Goal: Find specific page/section: Find specific page/section

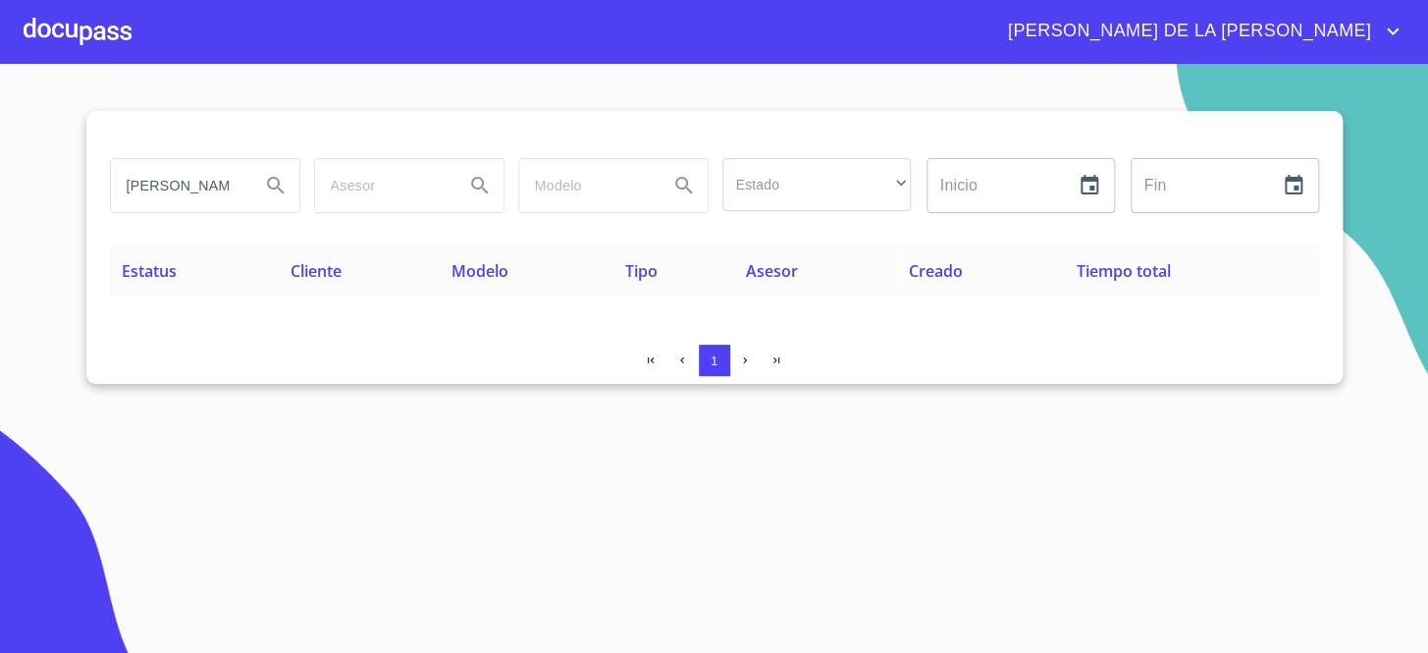
click at [238, 177] on input "[PERSON_NAME]" at bounding box center [178, 185] width 134 height 53
click at [235, 177] on input "[PERSON_NAME]" at bounding box center [178, 185] width 134 height 53
click at [209, 176] on input "[PERSON_NAME]" at bounding box center [178, 185] width 134 height 53
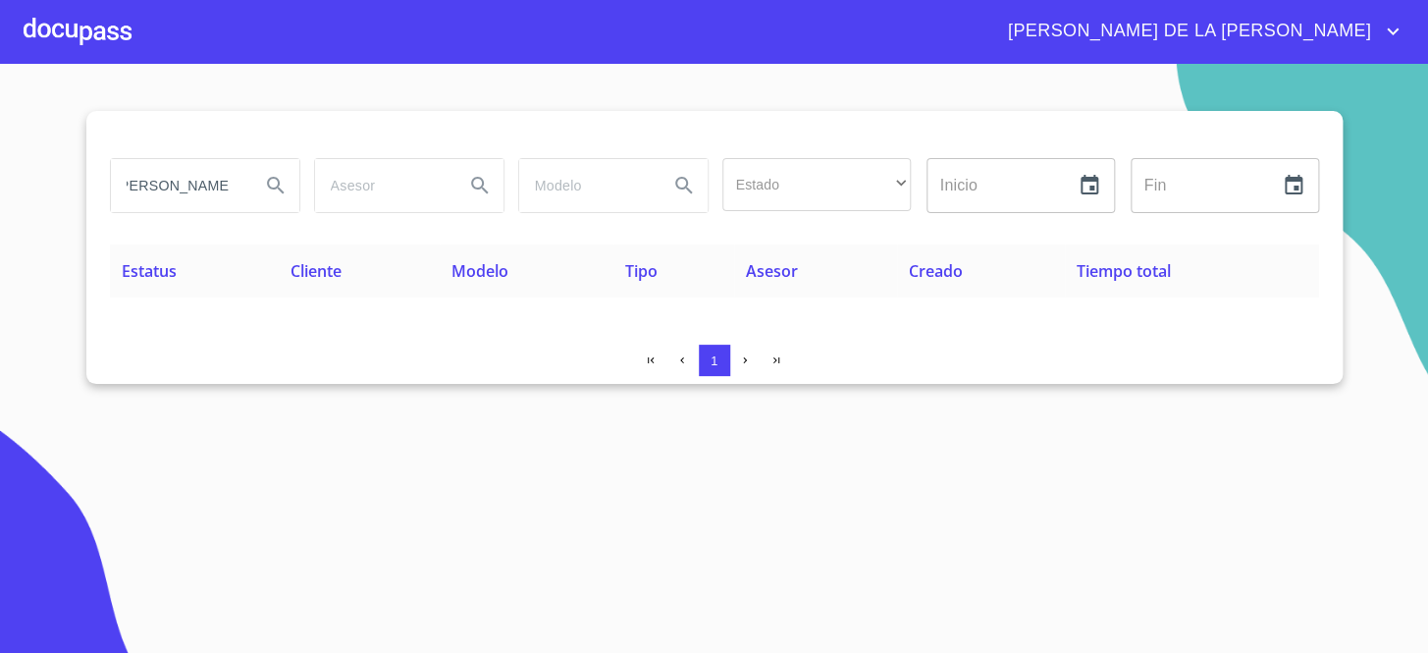
drag, startPoint x: 209, startPoint y: 176, endPoint x: 198, endPoint y: 179, distance: 11.2
click at [205, 177] on input "[PERSON_NAME]" at bounding box center [178, 185] width 134 height 53
drag, startPoint x: 221, startPoint y: 187, endPoint x: 648, endPoint y: 192, distance: 427.1
click at [494, 186] on div "INSDUSTRIA QUIMICA Estado ​ ​ Inicio ​ Fin ​" at bounding box center [714, 185] width 1225 height 71
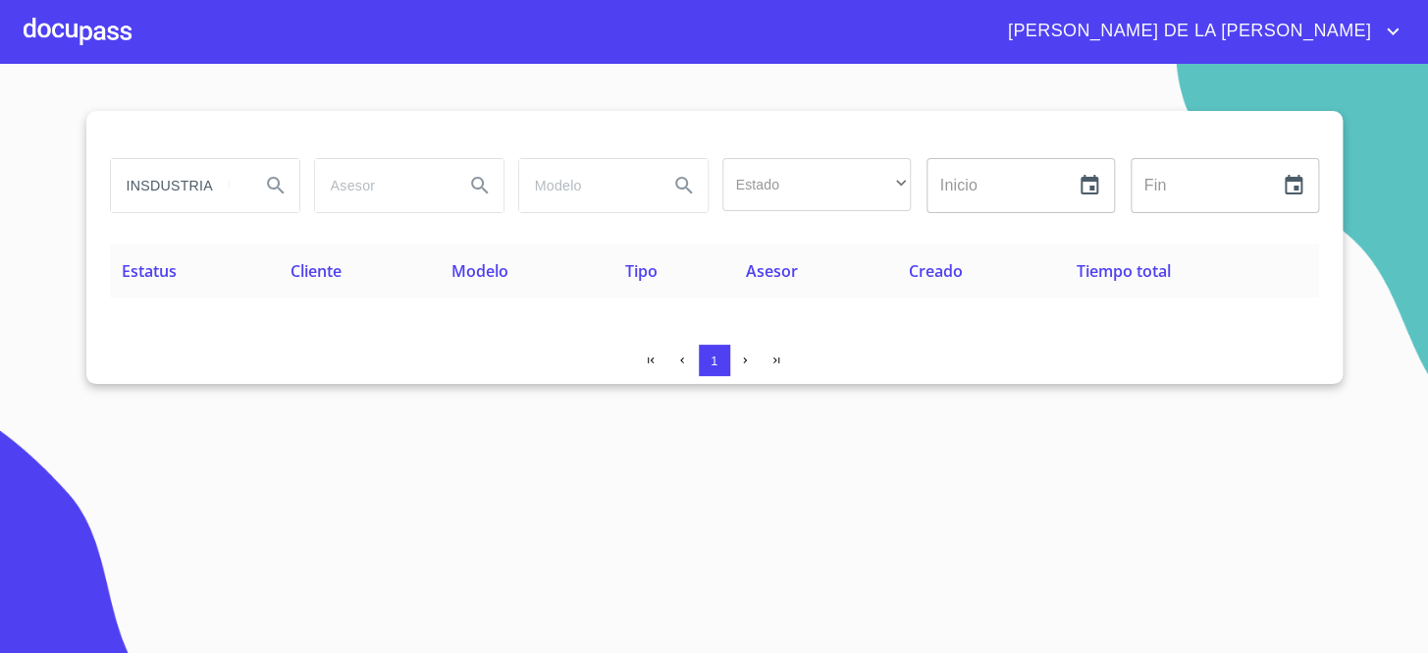
scroll to position [0, 0]
click at [192, 461] on section "INSDUSTRIA Estado ​ ​ Inicio ​ Fin ​ Estatus Cliente Modelo Tipo Asesor Creado …" at bounding box center [714, 358] width 1428 height 589
click at [210, 180] on input "INSDUSTRIA" at bounding box center [178, 185] width 134 height 53
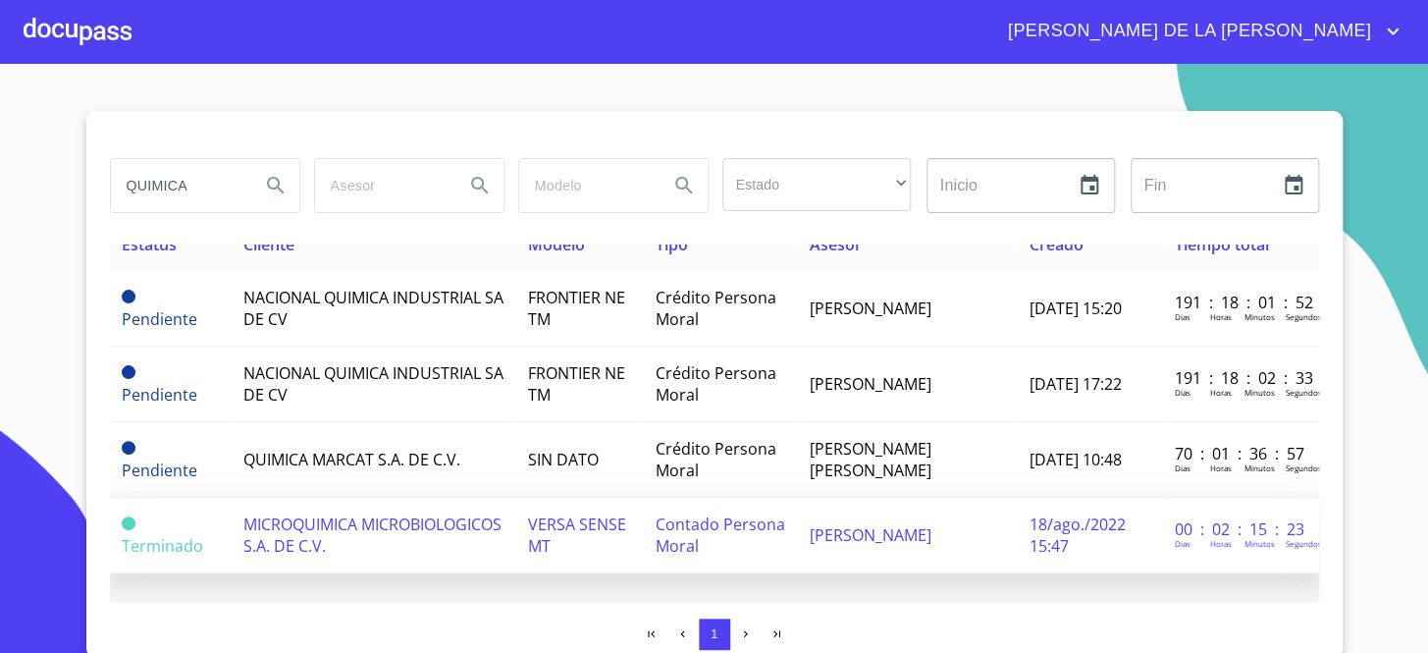
scroll to position [39, 0]
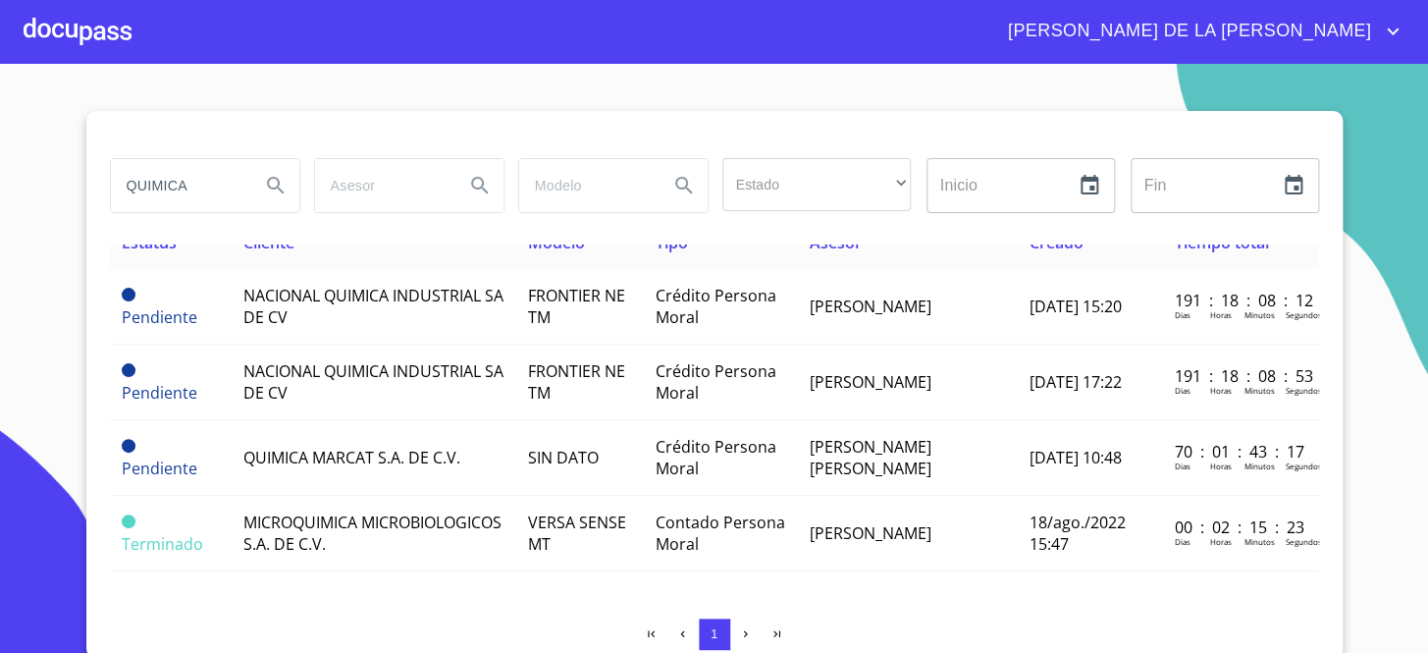
click at [191, 183] on input "QUIMICA" at bounding box center [178, 185] width 134 height 53
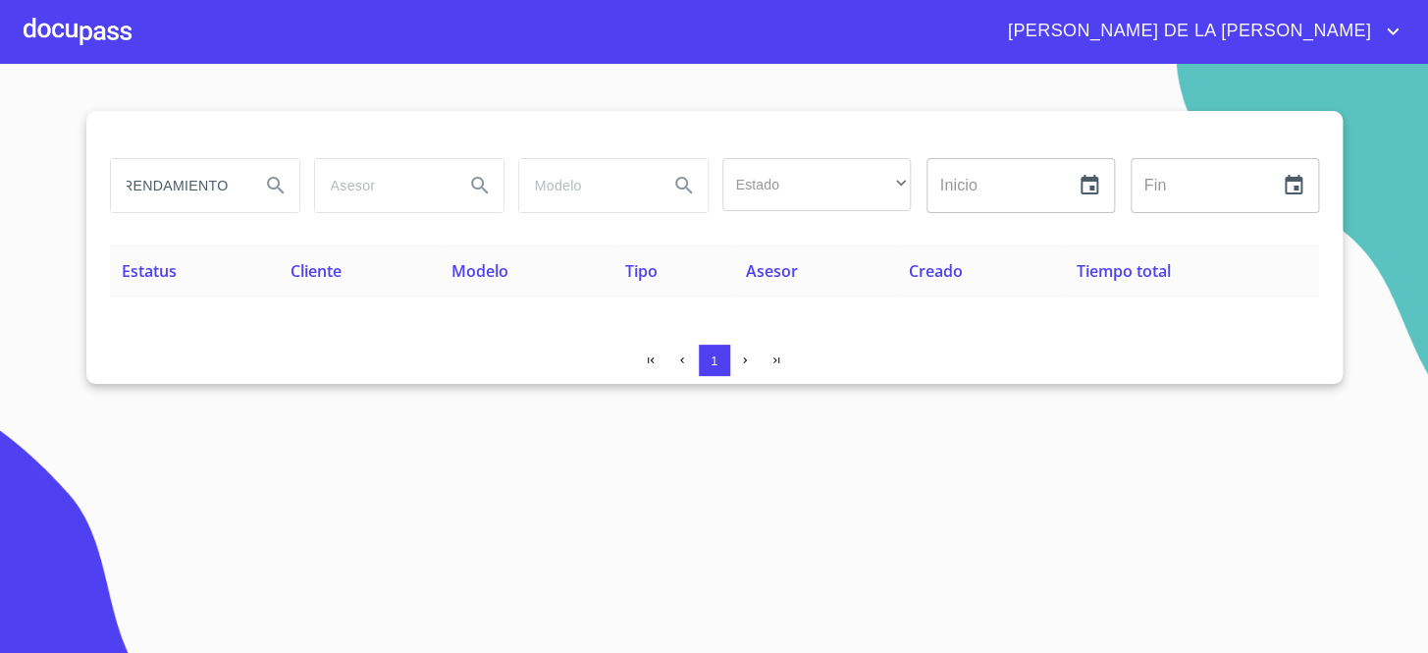
scroll to position [0, 0]
click at [210, 189] on input "SERVICIO DE ARRENDAMIENTO" at bounding box center [178, 185] width 134 height 53
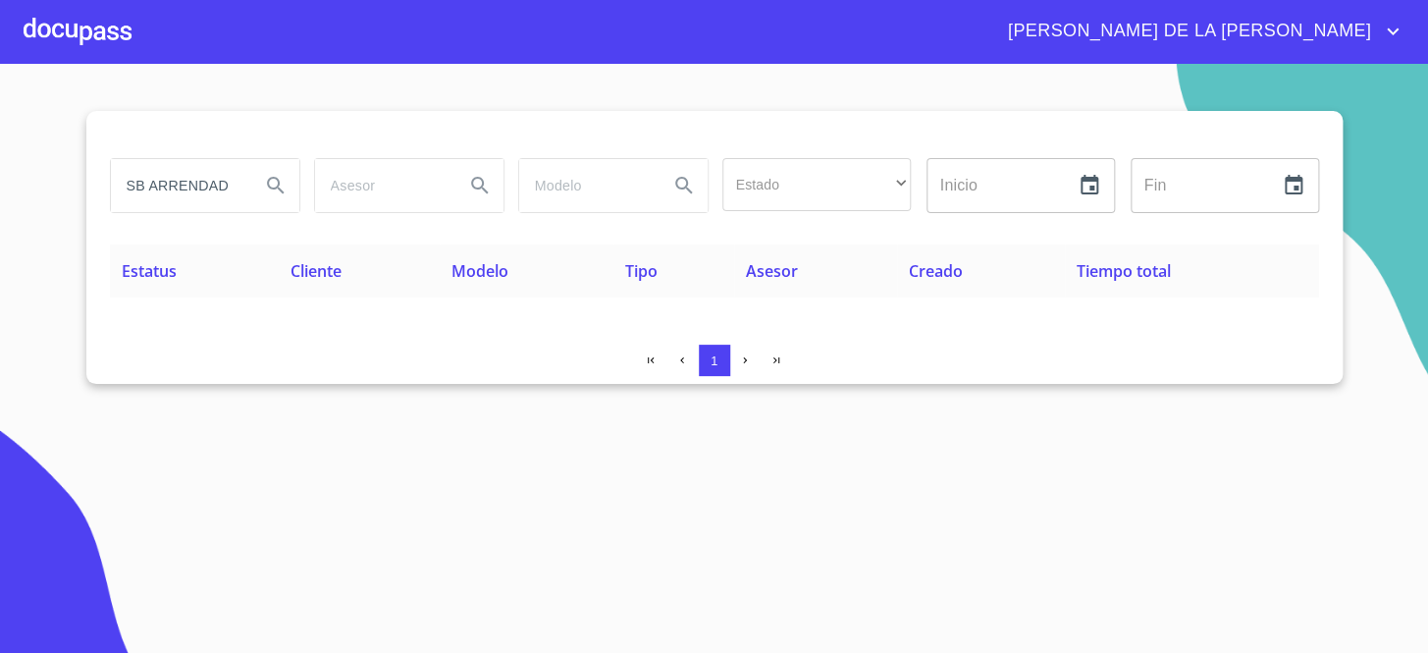
click at [209, 201] on input "SB ARRENDADORA" at bounding box center [178, 185] width 134 height 53
paste input "TRANSPORTE TERRESTRE"
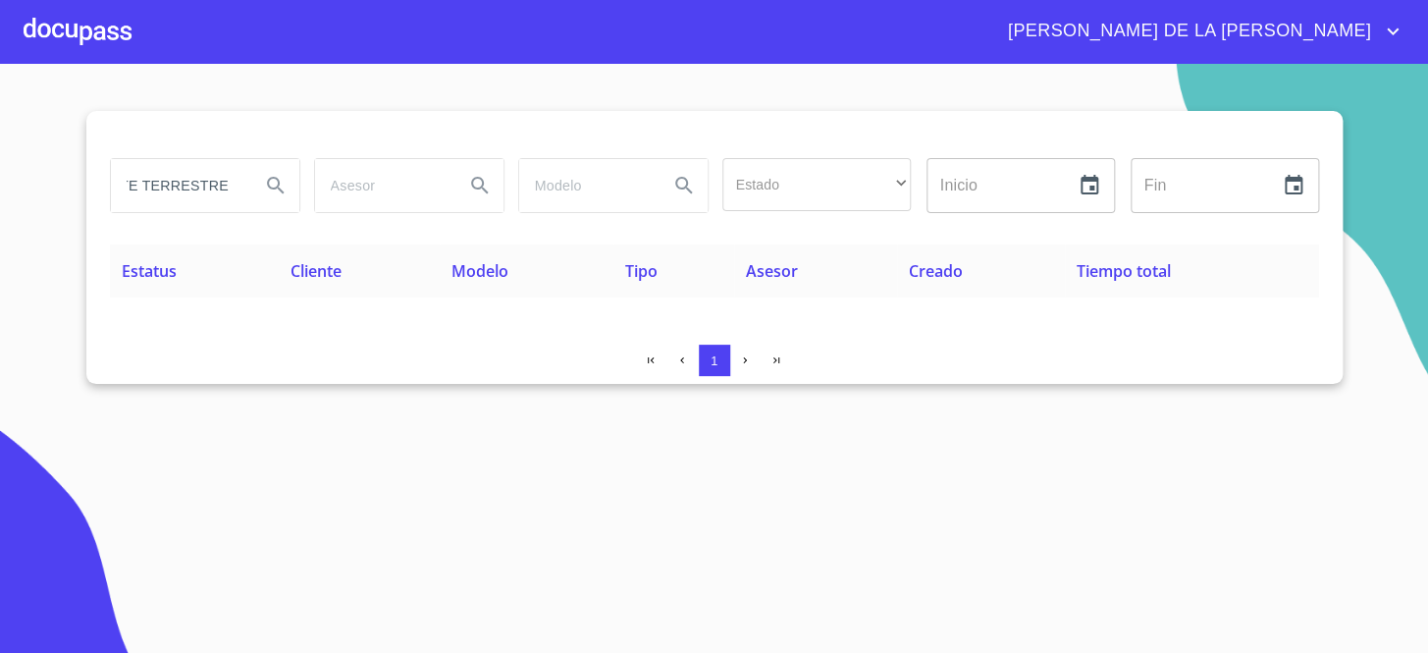
type input "TRANSPORTE TERRESTRE"
